Goal: Task Accomplishment & Management: Complete application form

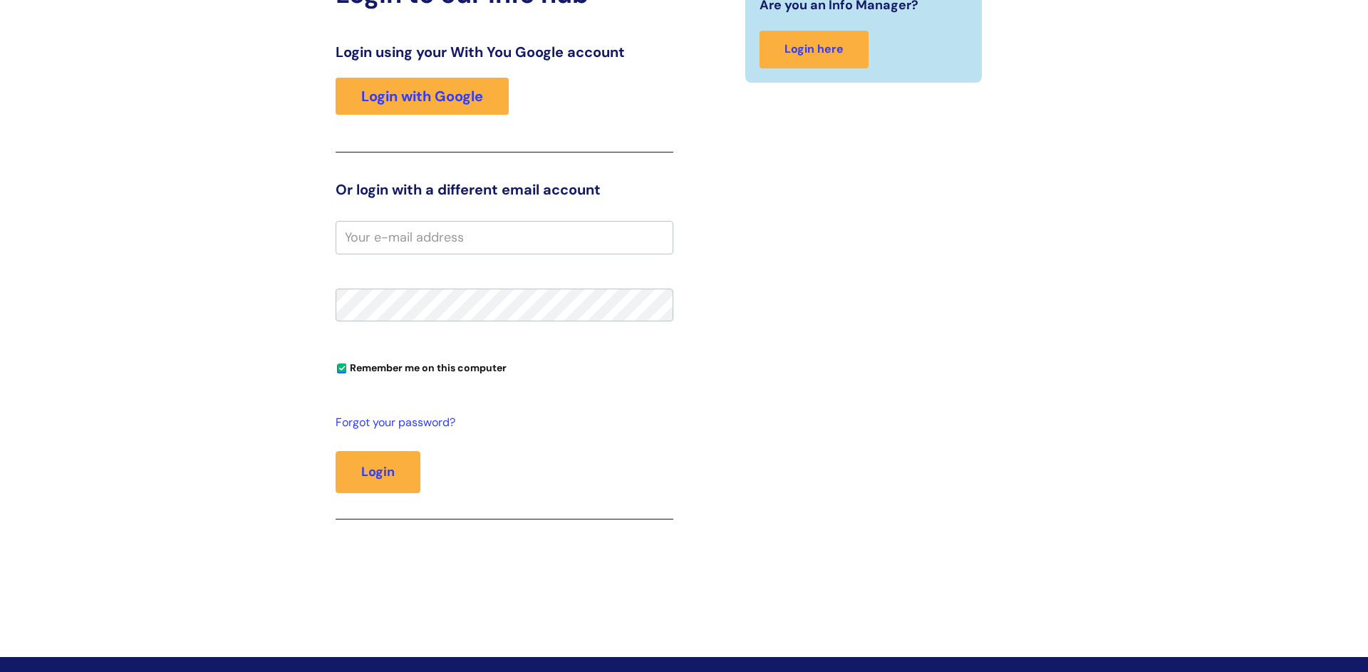
scroll to position [175, 0]
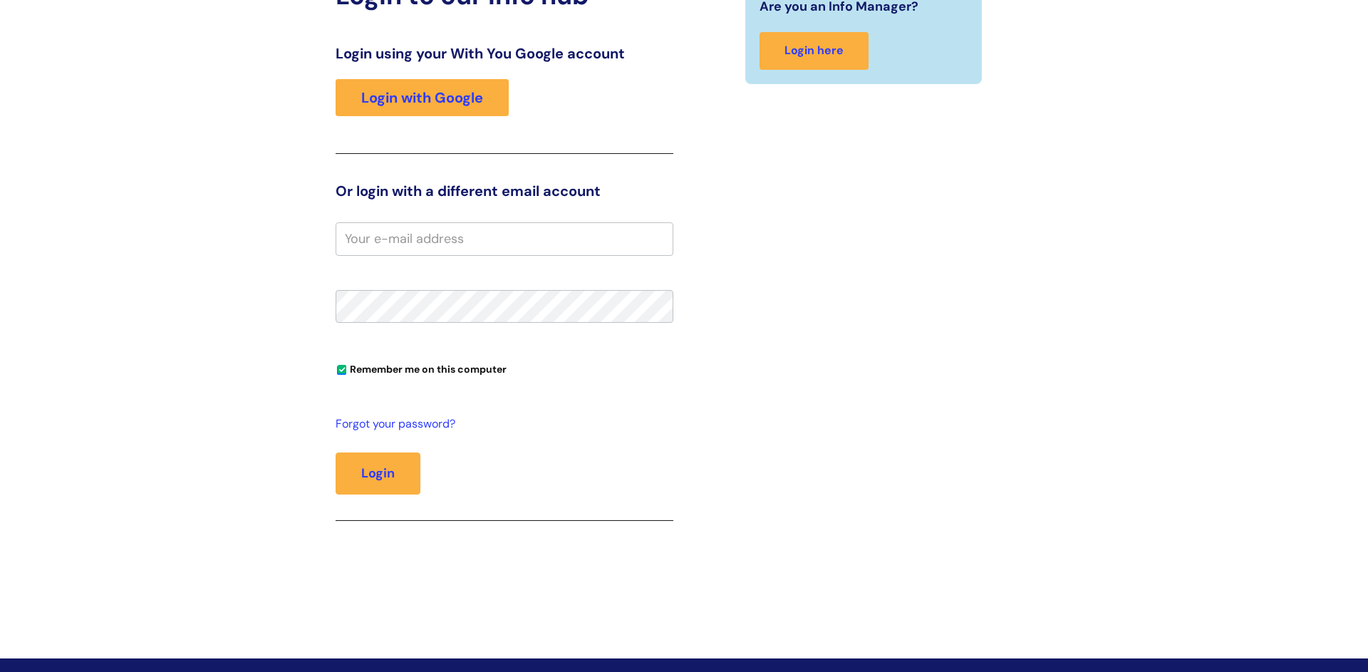
click at [553, 239] on input "email" at bounding box center [504, 238] width 338 height 33
type input "[PERSON_NAME]"
click at [400, 481] on button "Login" at bounding box center [377, 472] width 85 height 41
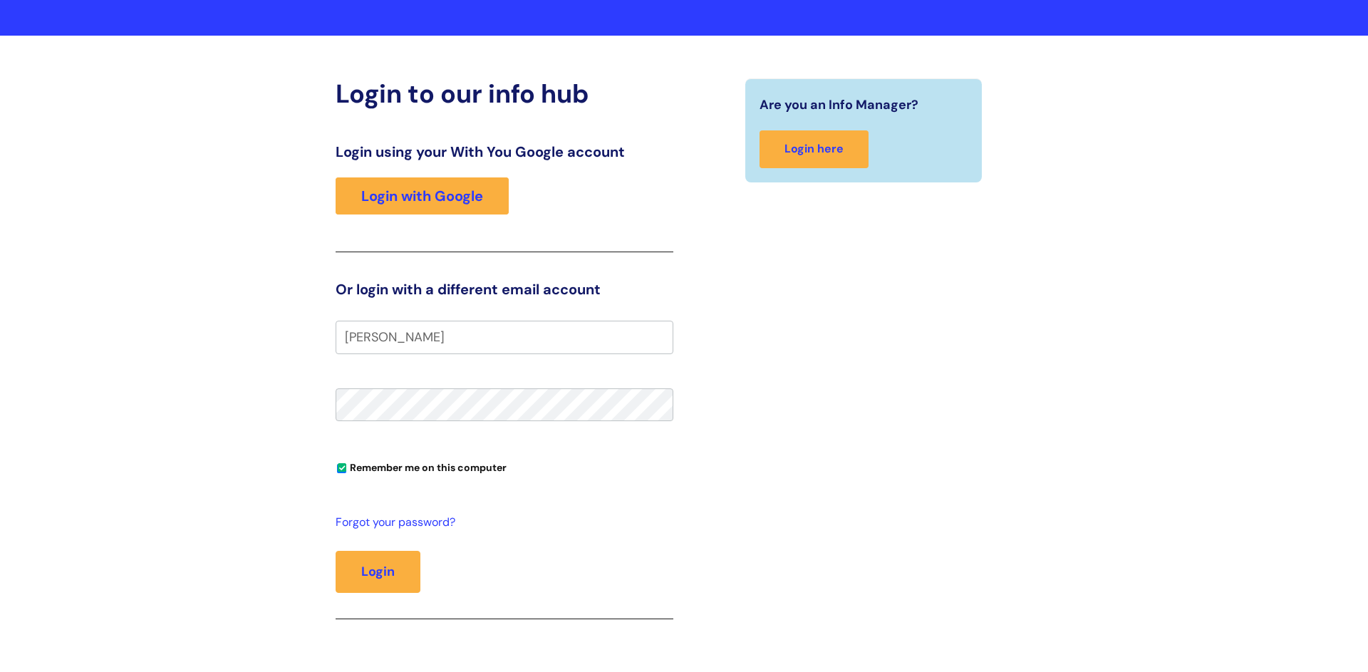
scroll to position [73, 0]
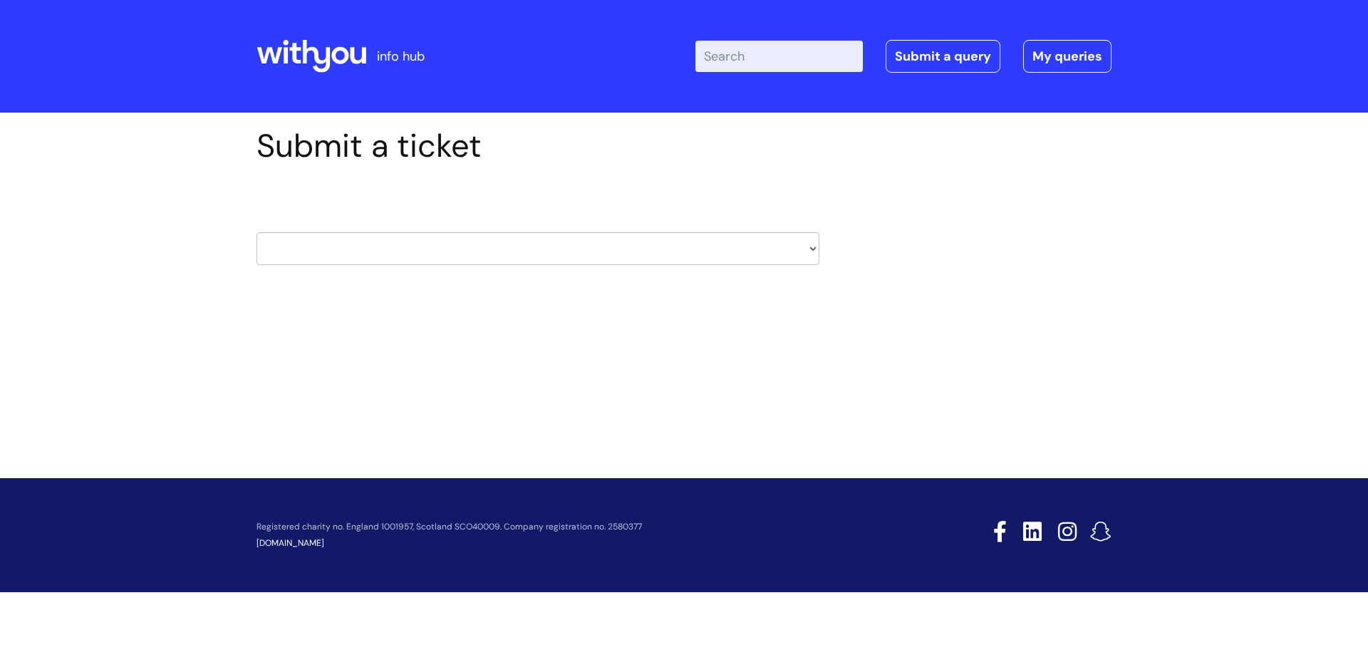
click at [816, 254] on select "HR / People IT and Support Clinical Drug Alerts Finance Accounts Data Support T…" at bounding box center [537, 248] width 563 height 33
select select "payroll"
click at [256, 232] on select "HR / People IT and Support Clinical Drug Alerts Finance Accounts Data Support T…" at bounding box center [537, 248] width 563 height 33
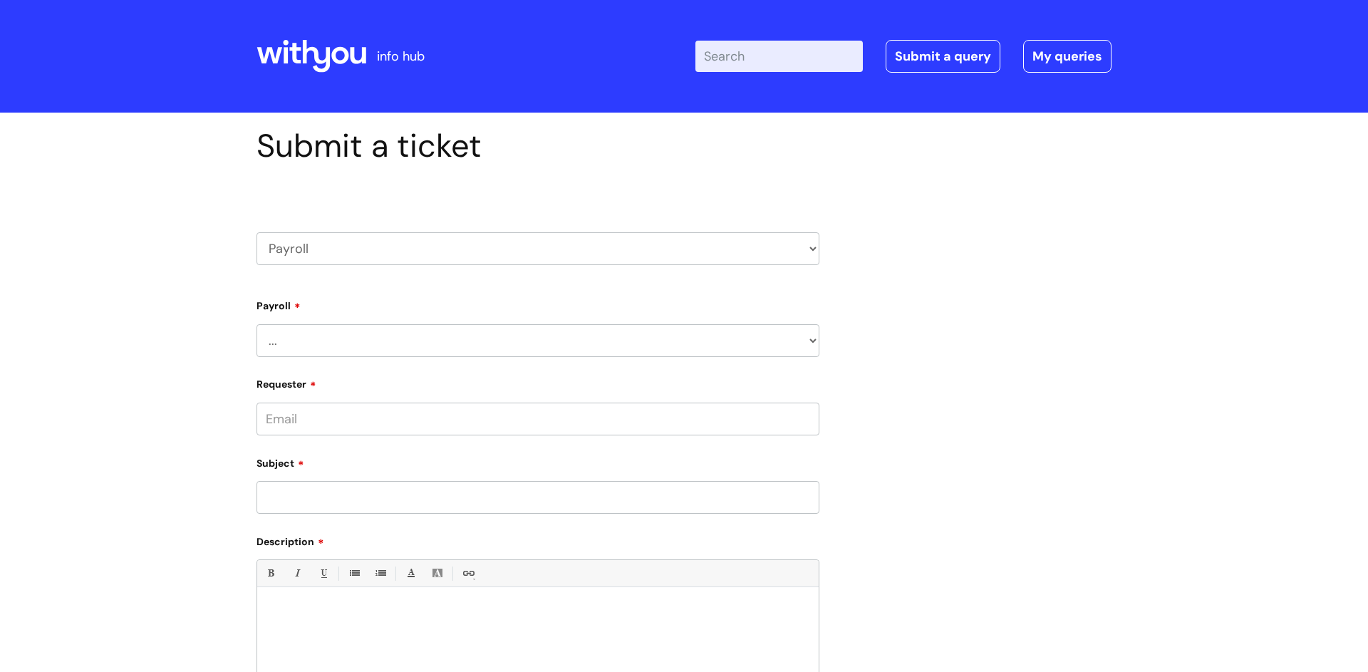
click at [700, 342] on select "... New Hires bank details/starter checklist forms Payroll queries Receiving in…" at bounding box center [537, 340] width 563 height 33
select select "Payroll queries"
click at [256, 324] on select "... New Hires bank details/starter checklist forms Payroll queries Receiving in…" at bounding box center [537, 340] width 563 height 33
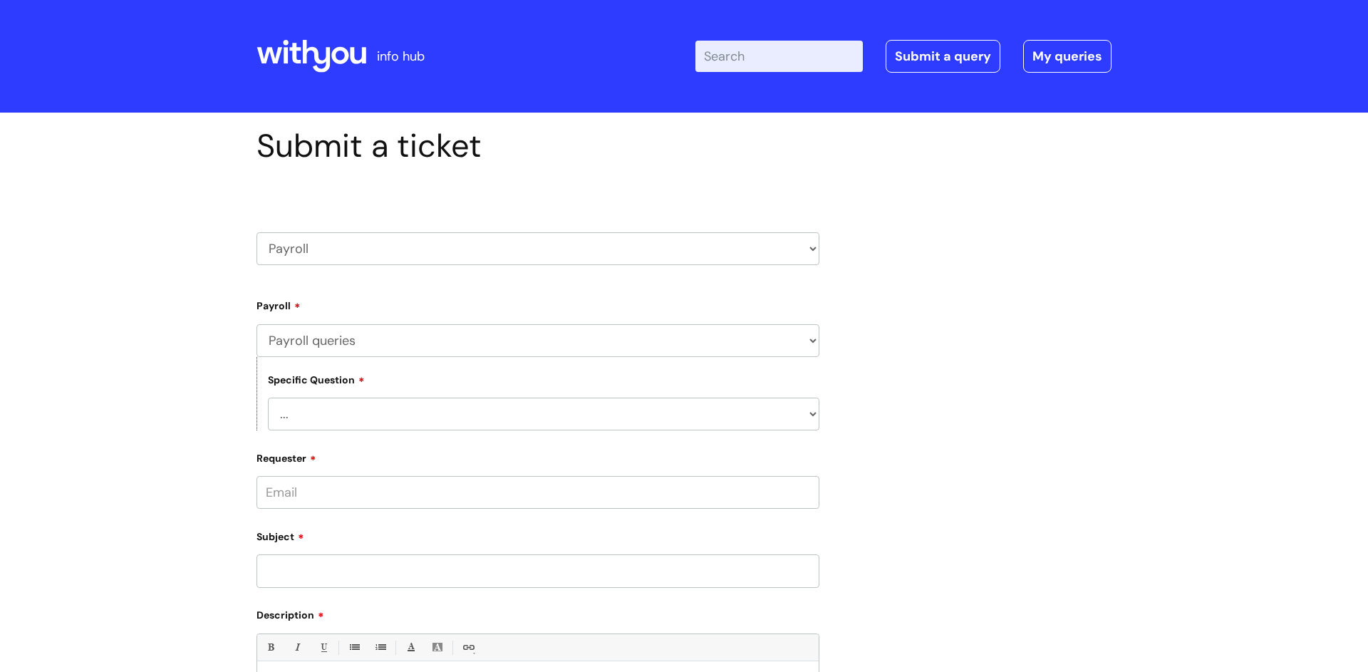
click at [807, 415] on select "... Changes queries Timesheet queries Salary and absence queries" at bounding box center [543, 413] width 551 height 33
select select "Salary and absence queries"
click at [268, 397] on select "... Changes queries Timesheet queries Salary and absence queries" at bounding box center [543, 413] width 551 height 33
click at [742, 499] on input "Requester" at bounding box center [537, 492] width 563 height 33
type input "Anne.Hanson@wearewithyou.org.uk"
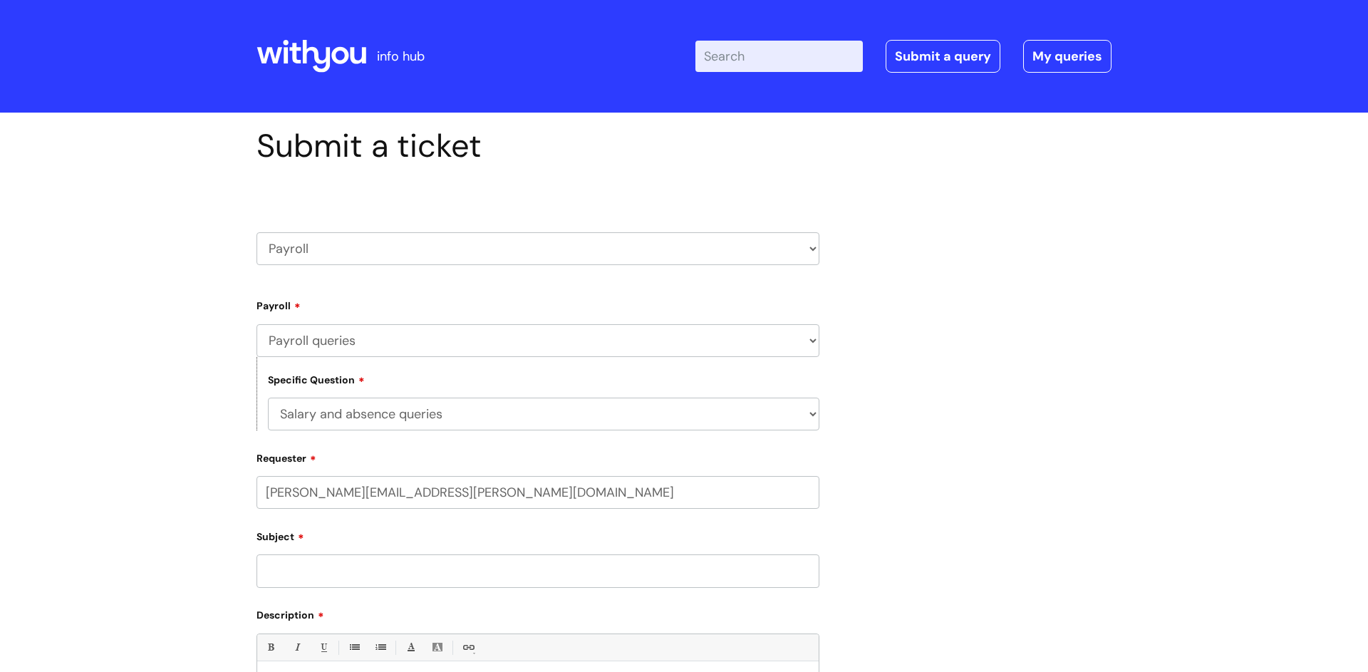
click at [305, 572] on input "Subject" at bounding box center [537, 570] width 563 height 33
click at [304, 553] on input "text" at bounding box center [537, 547] width 563 height 33
type input "n"
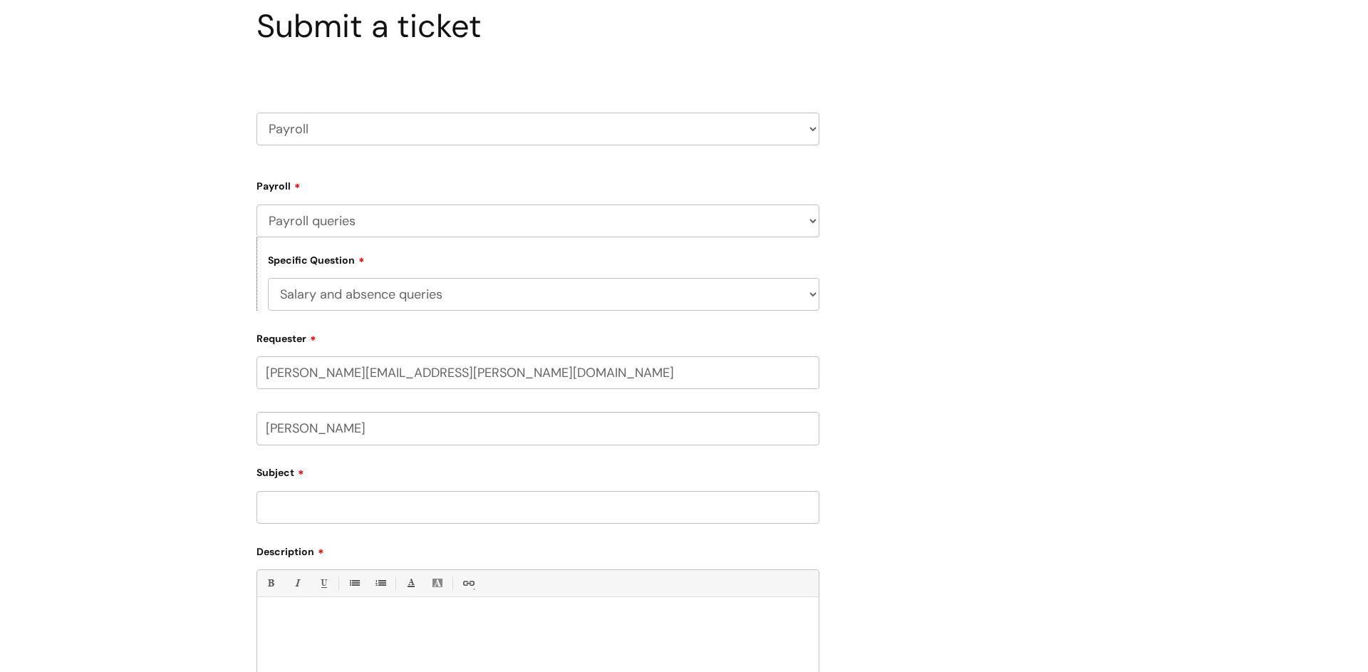
scroll to position [140, 0]
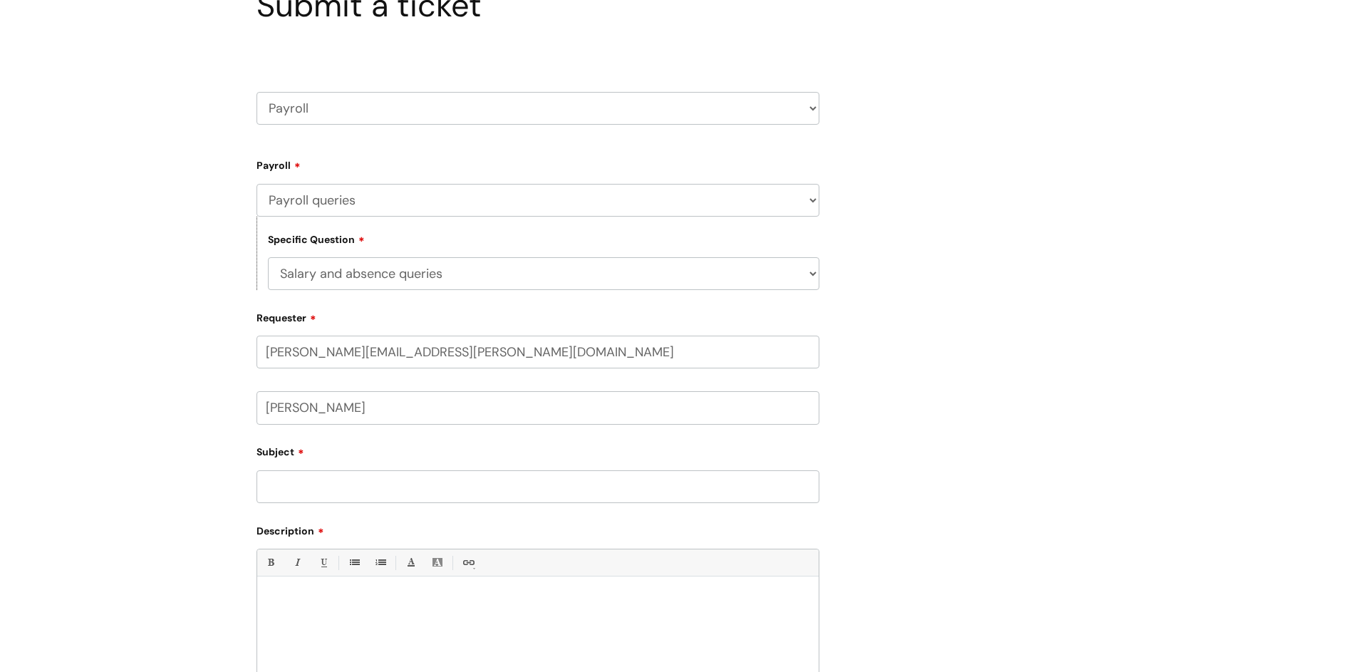
type input "Anne Hanson"
click at [284, 472] on input "Subject" at bounding box center [537, 486] width 563 height 33
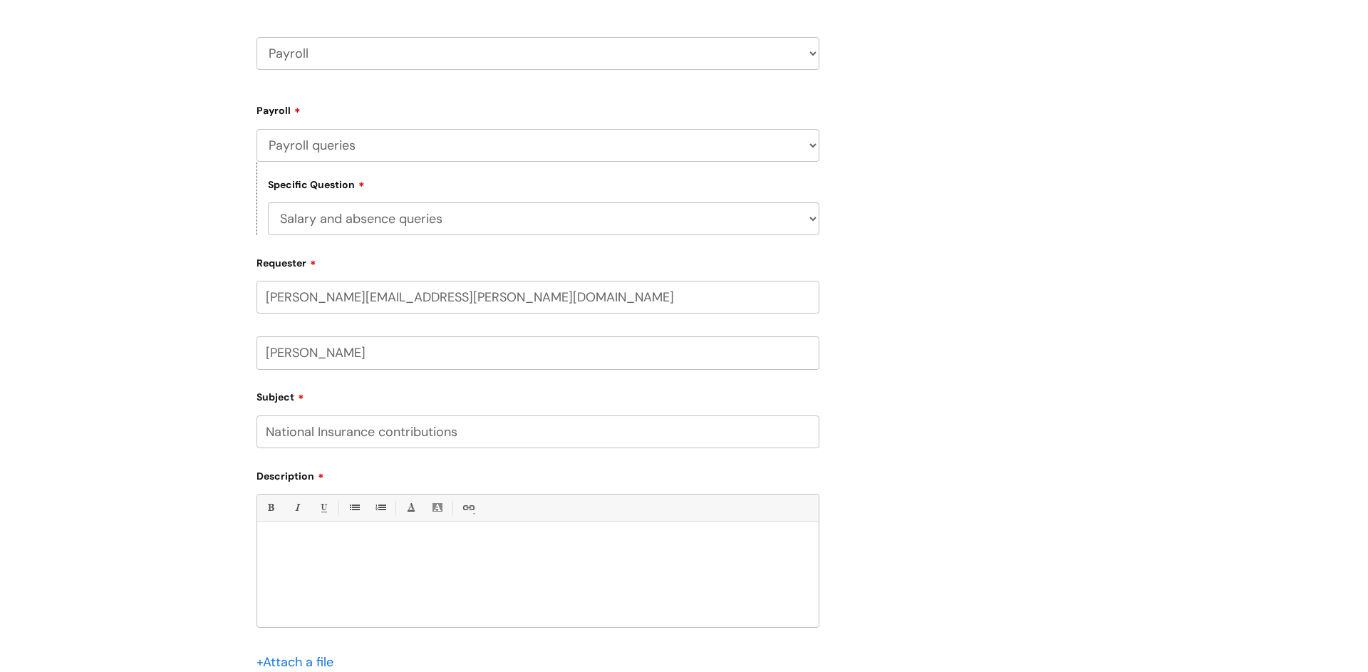
scroll to position [196, 0]
type input "National Insurance contributions"
click at [385, 548] on p at bounding box center [538, 544] width 540 height 13
click at [533, 597] on div "Can you check if I have overpaid NI contributions" at bounding box center [537, 577] width 561 height 98
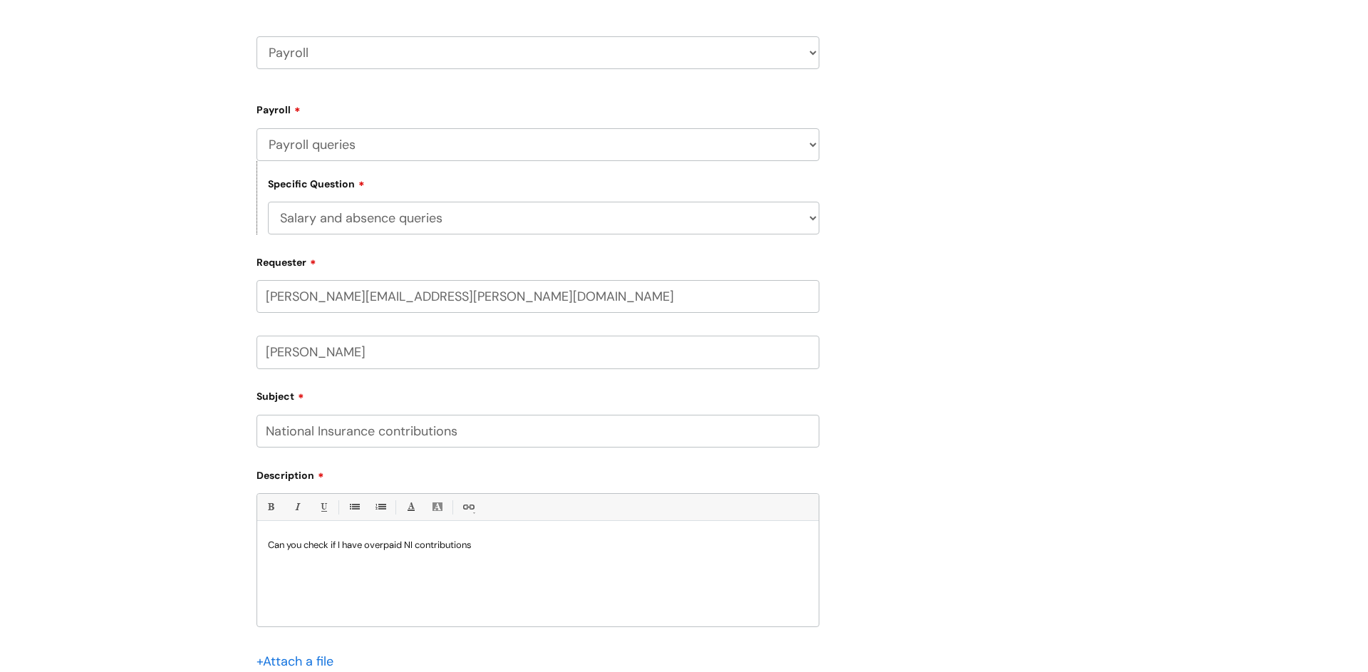
click at [533, 597] on div "Can you check if I have overpaid NI contributions" at bounding box center [537, 577] width 561 height 98
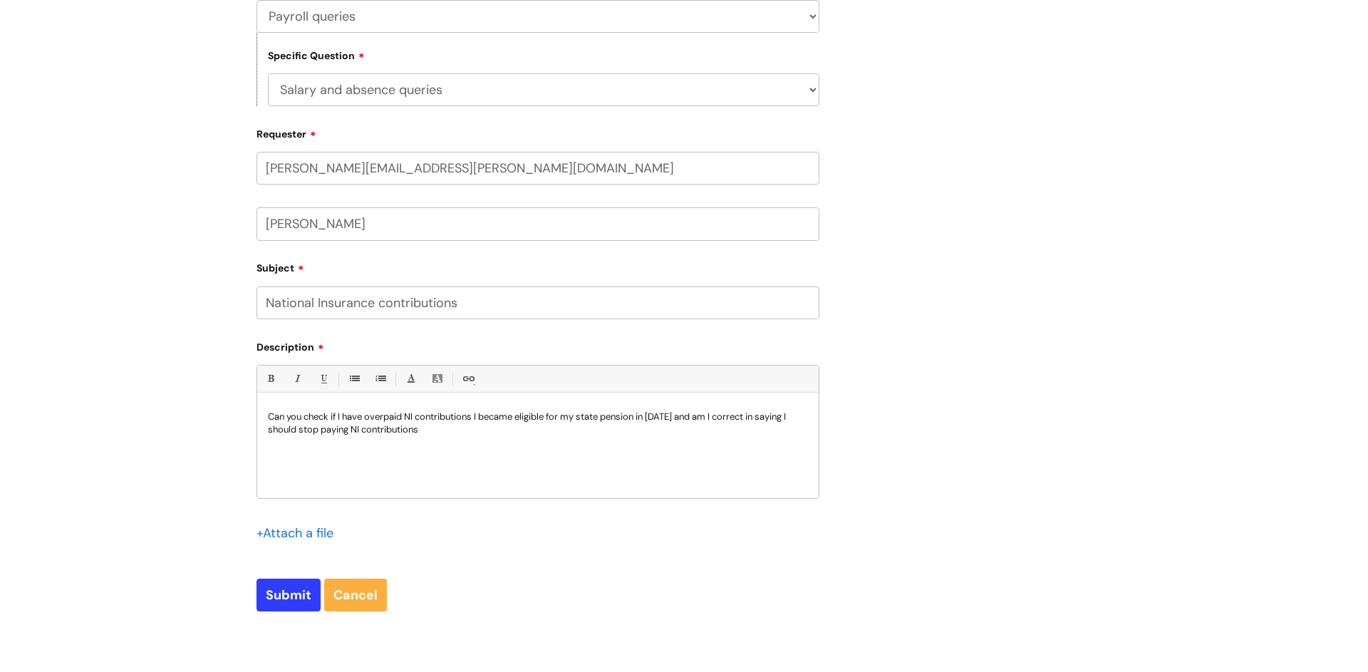
scroll to position [327, 0]
click at [276, 591] on input "Submit" at bounding box center [288, 591] width 64 height 33
type input "Please Wait..."
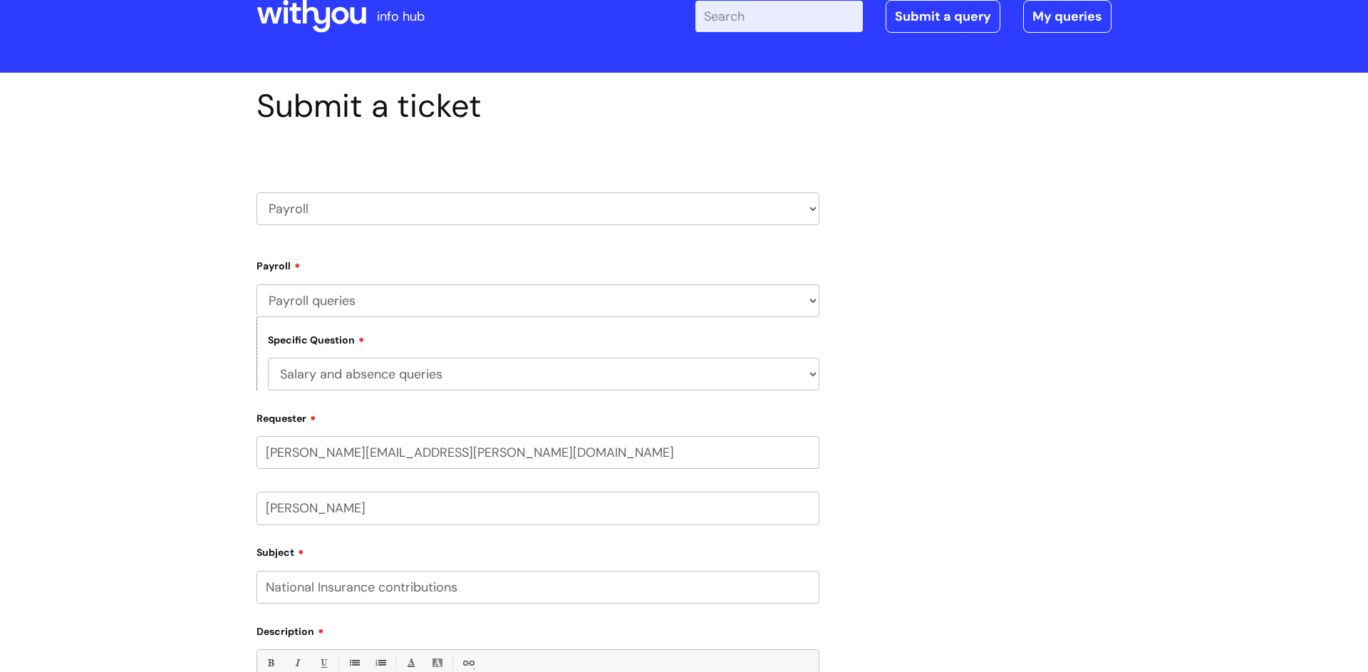
scroll to position [14, 0]
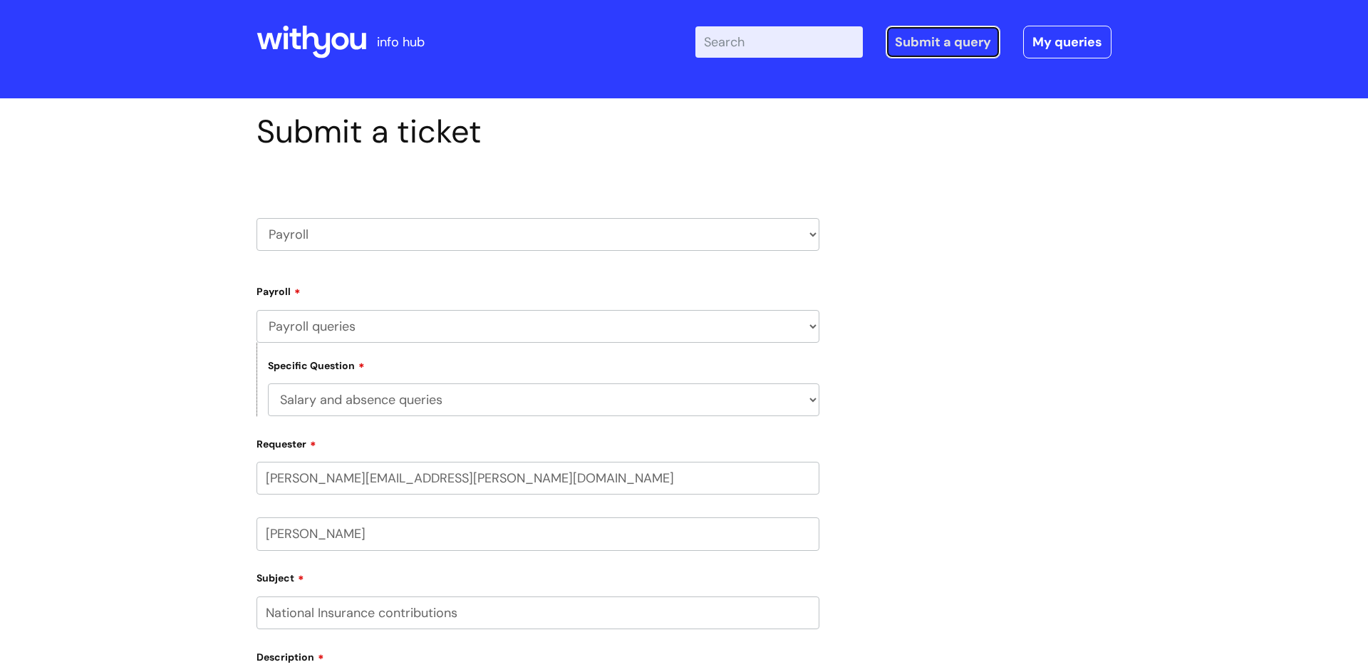
click at [947, 48] on link "Submit a query" at bounding box center [942, 42] width 115 height 33
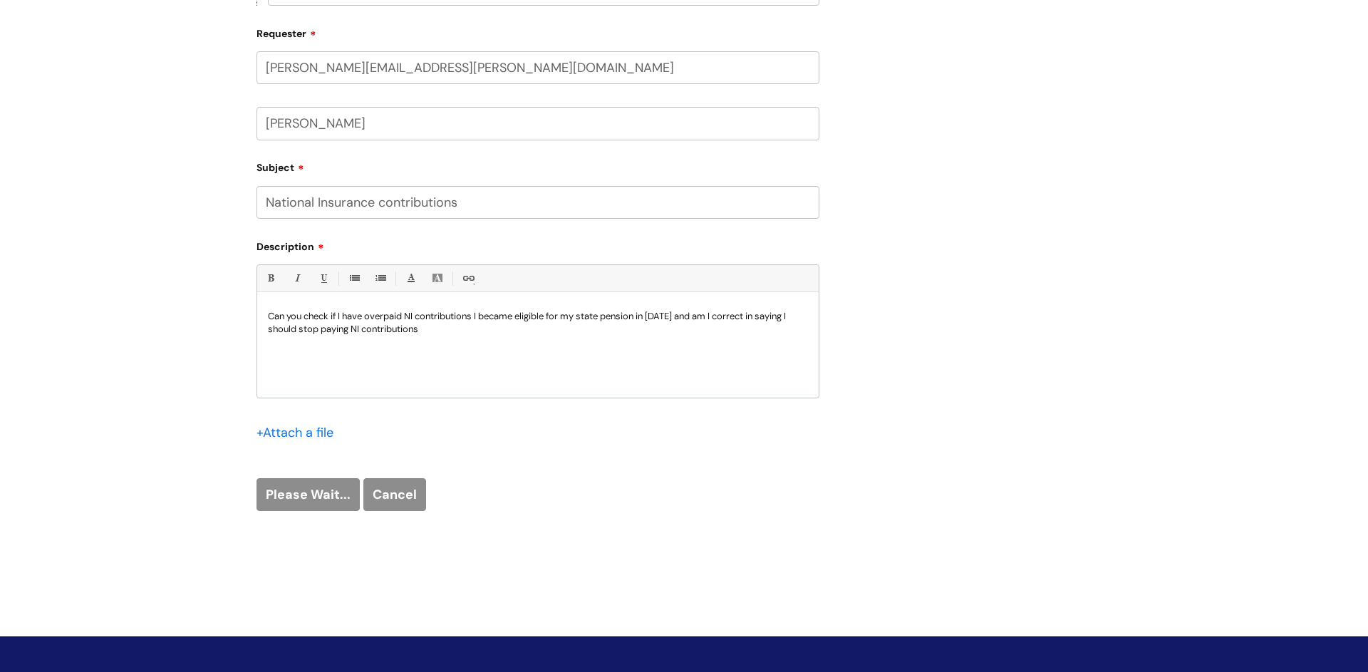
scroll to position [425, 0]
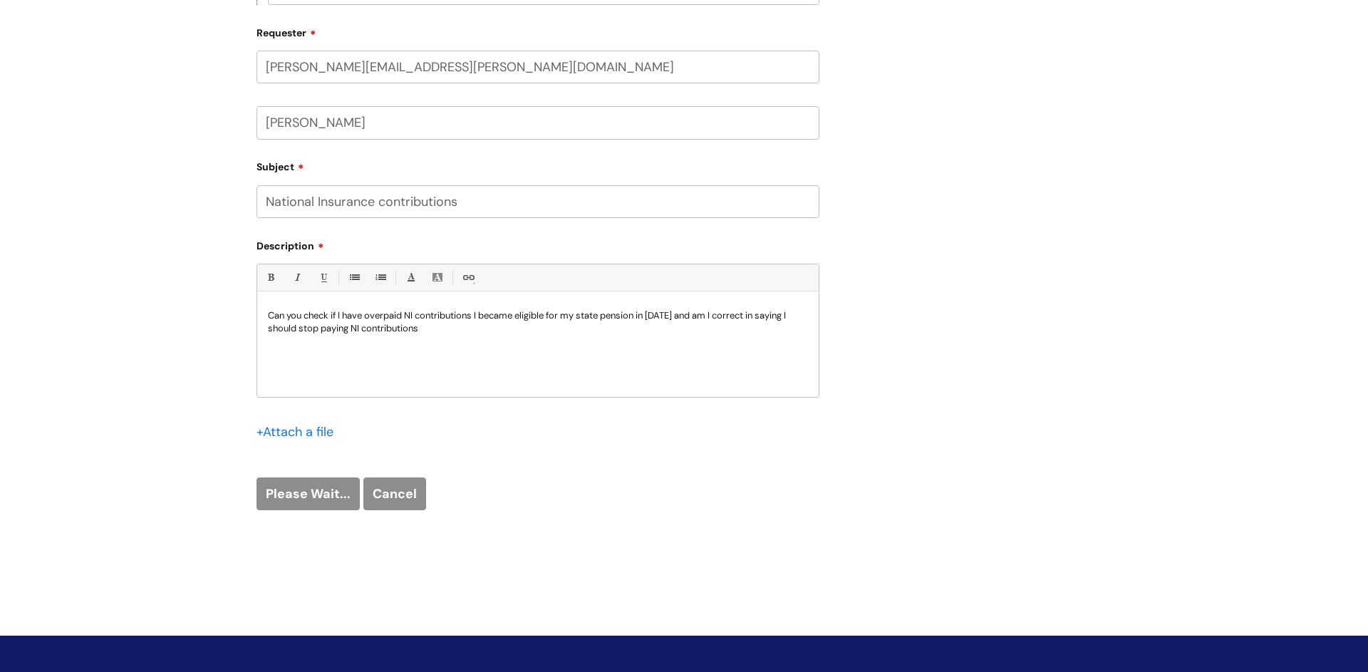
click at [298, 493] on div "Please Wait... Cancel" at bounding box center [537, 493] width 563 height 33
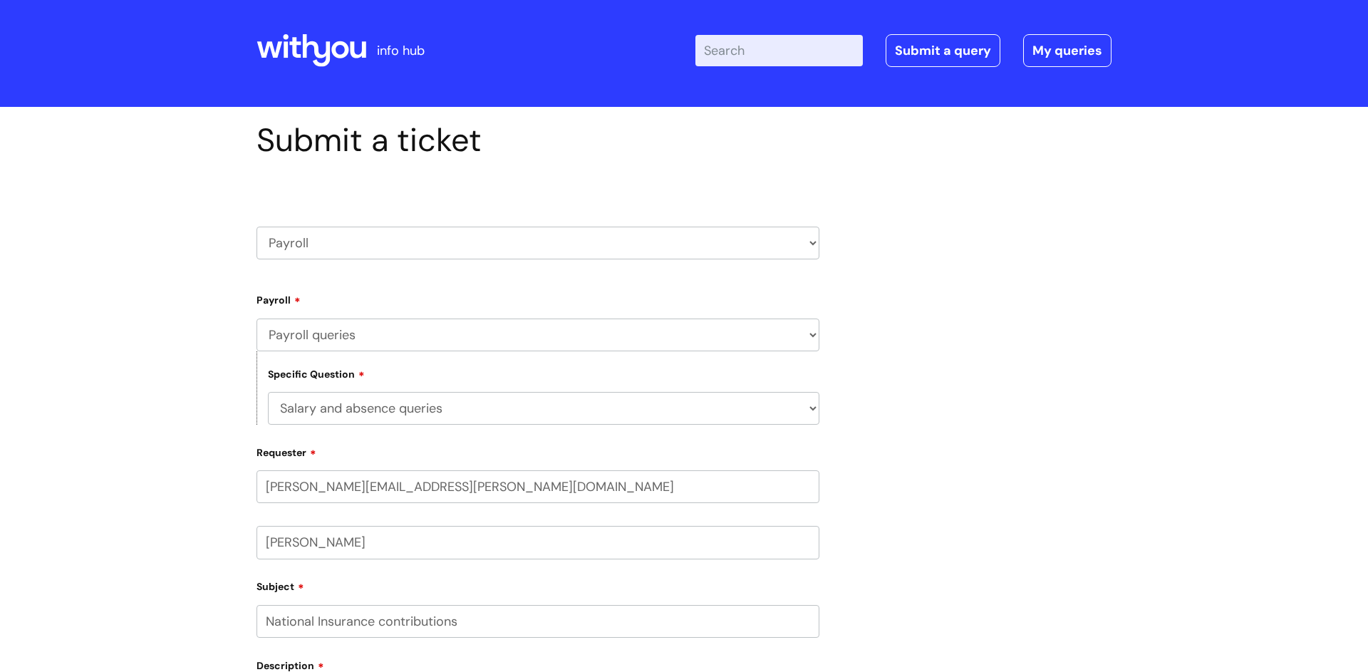
scroll to position [0, 0]
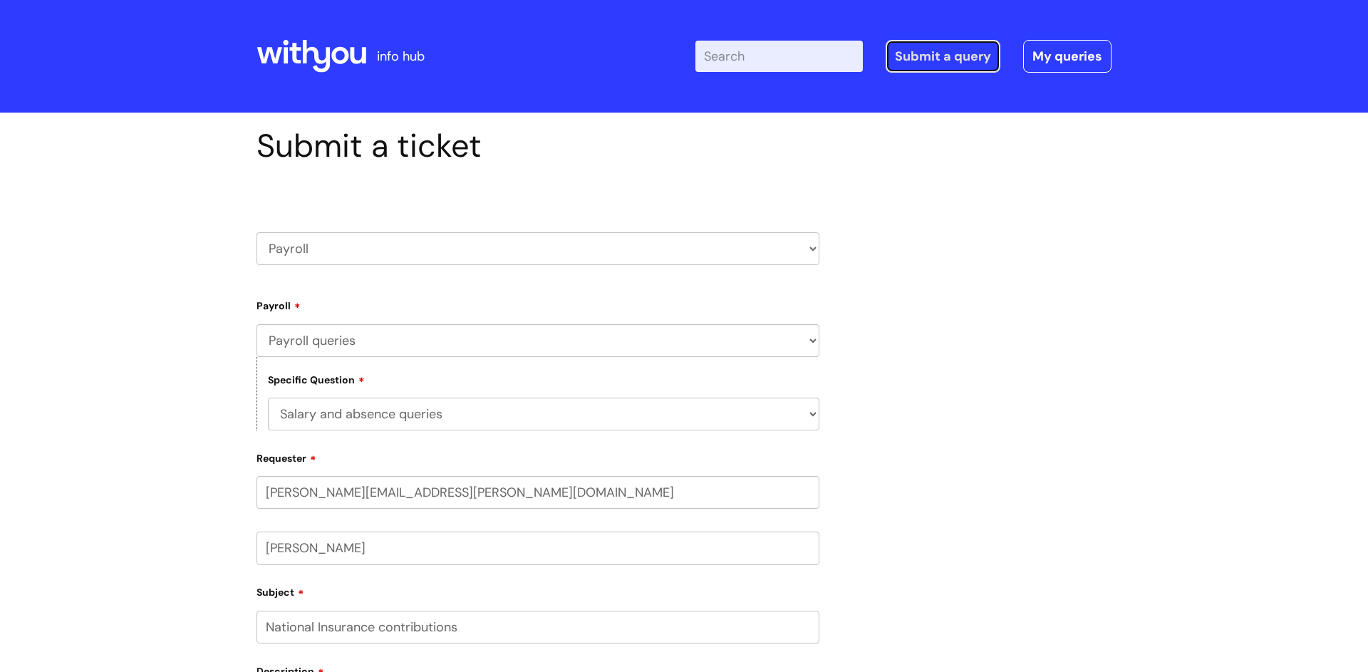
click at [928, 61] on link "Submit a query" at bounding box center [942, 56] width 115 height 33
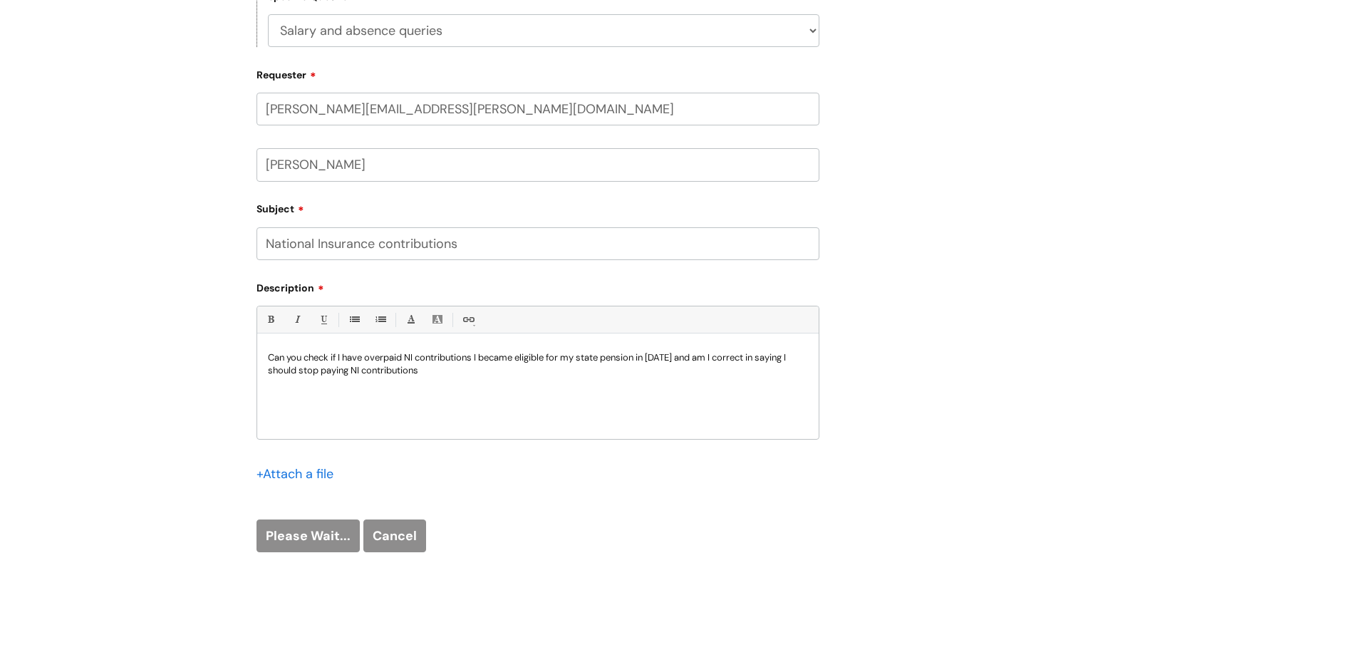
scroll to position [385, 0]
click at [479, 376] on div "Can you check if I have overpaid NI contributions I became eligible for my stat…" at bounding box center [537, 388] width 561 height 98
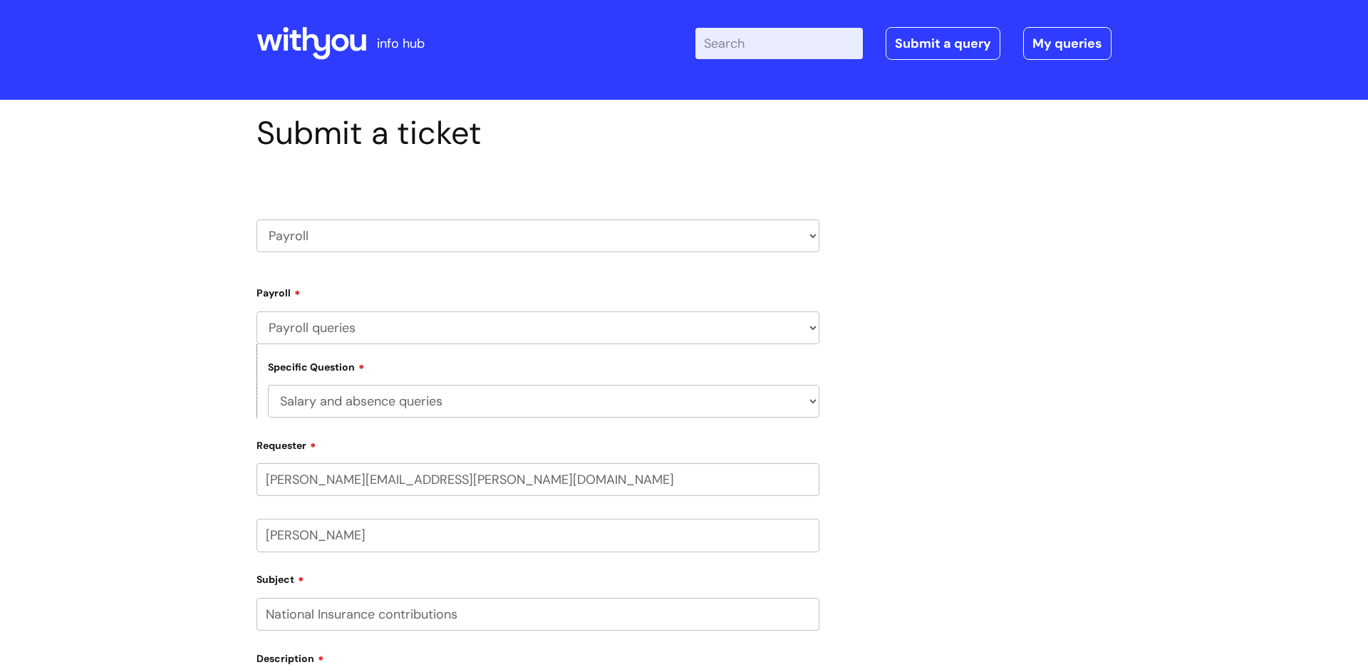
scroll to position [0, 0]
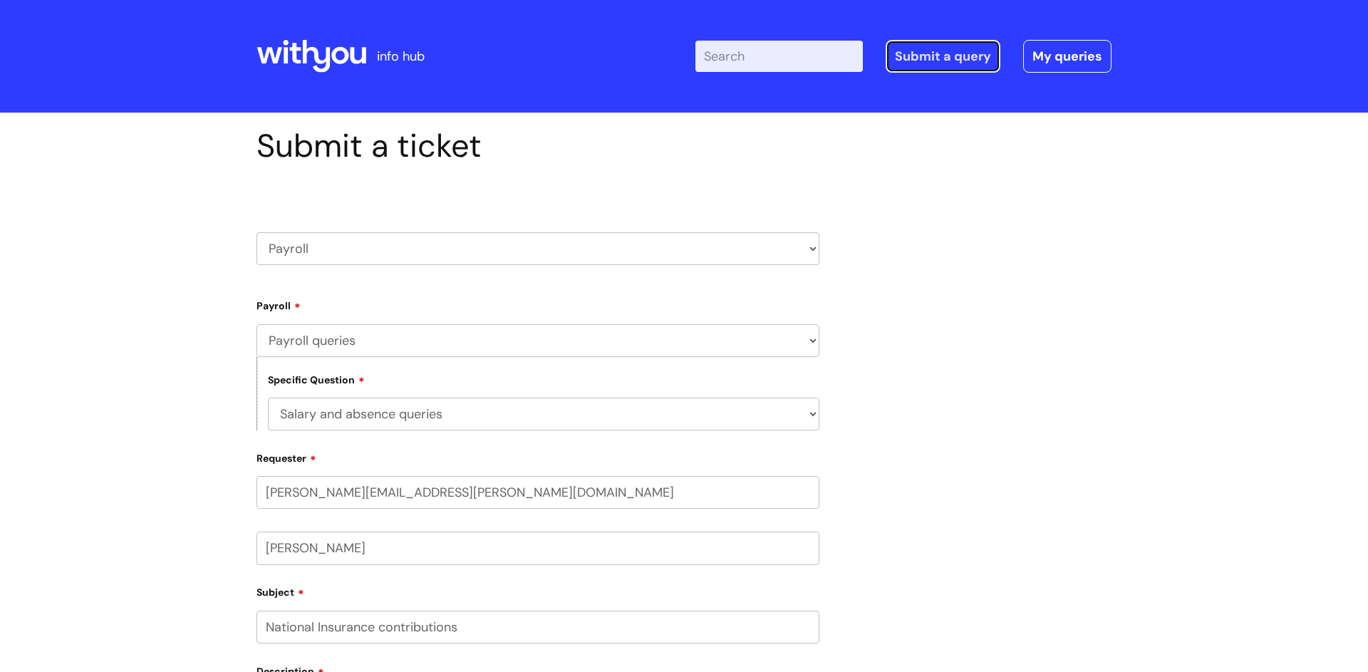
click at [957, 61] on link "Submit a query" at bounding box center [942, 56] width 115 height 33
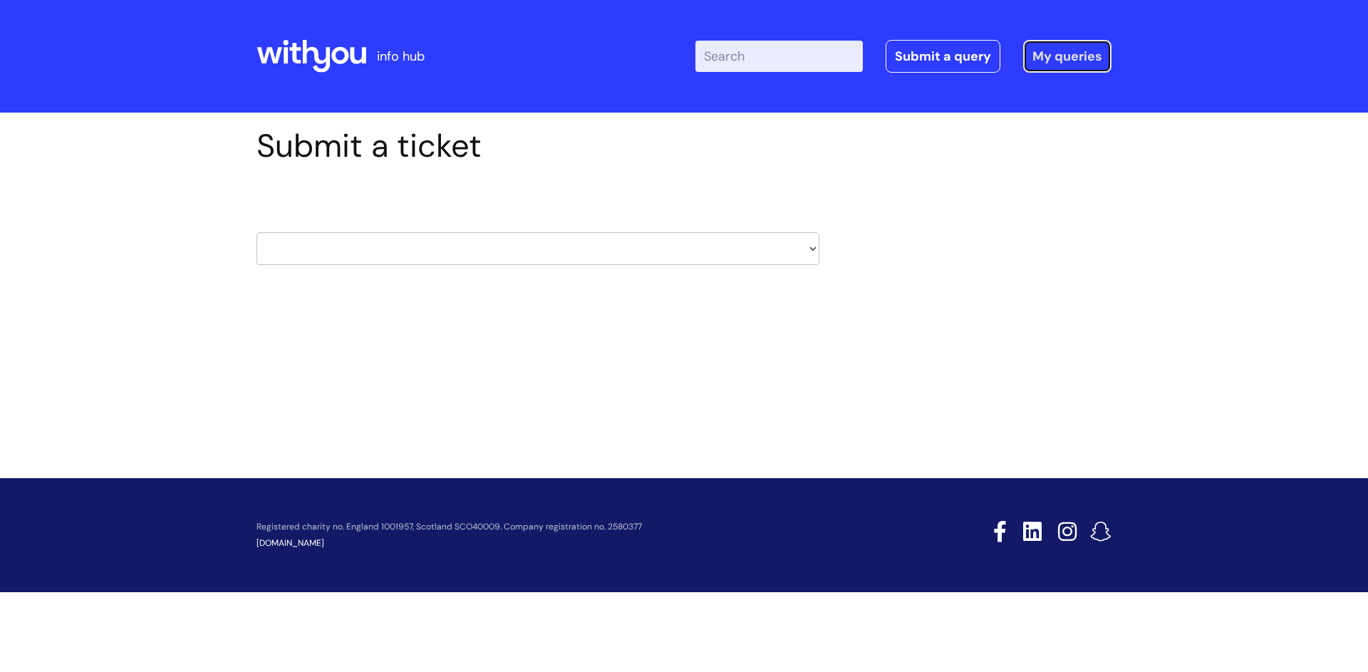
click at [1065, 61] on link "My queries" at bounding box center [1067, 56] width 88 height 33
